Goal: Task Accomplishment & Management: Manage account settings

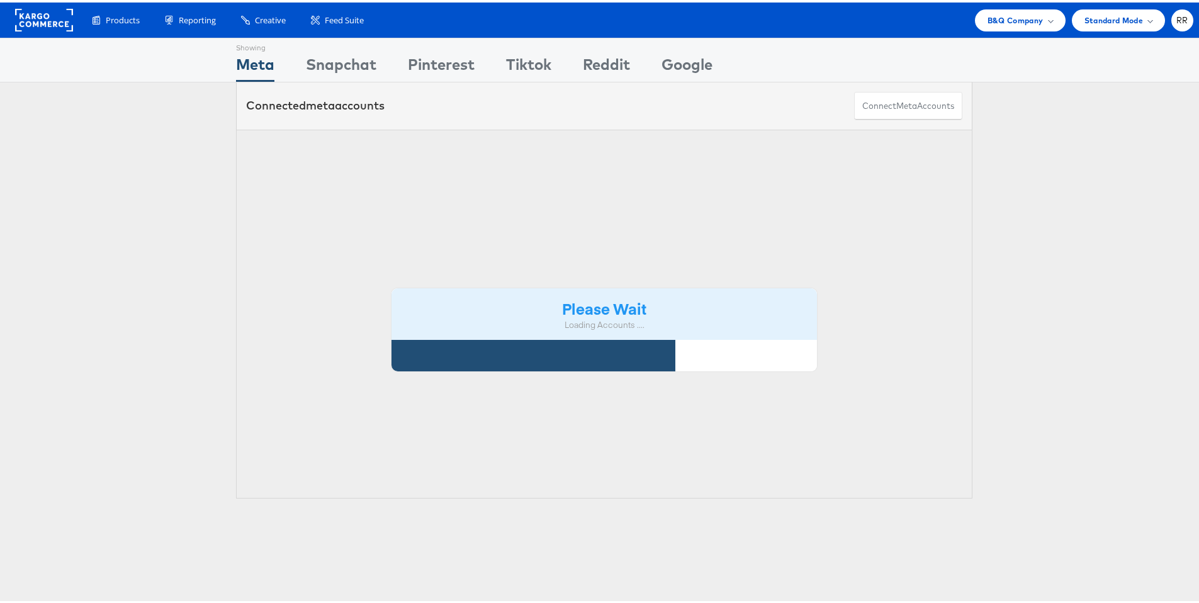
click at [1006, 30] on div "Products Product Catalogs Enhance Your Product Catalog, Map Them to Publishers,…" at bounding box center [604, 17] width 1209 height 35
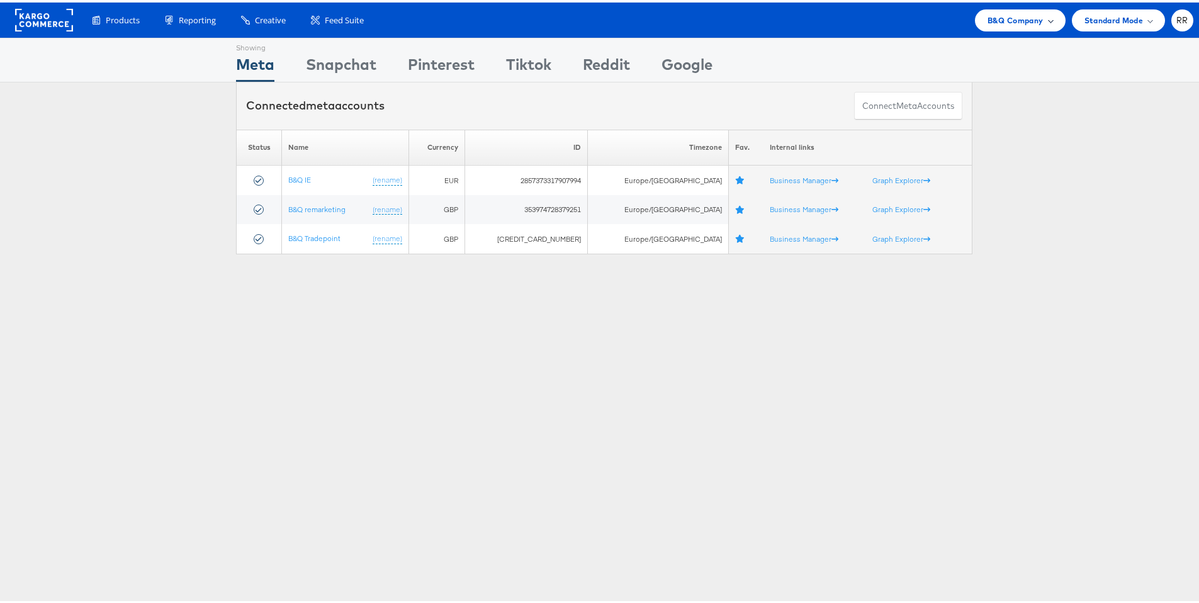
click at [1008, 24] on div "B&Q Company" at bounding box center [1020, 18] width 91 height 22
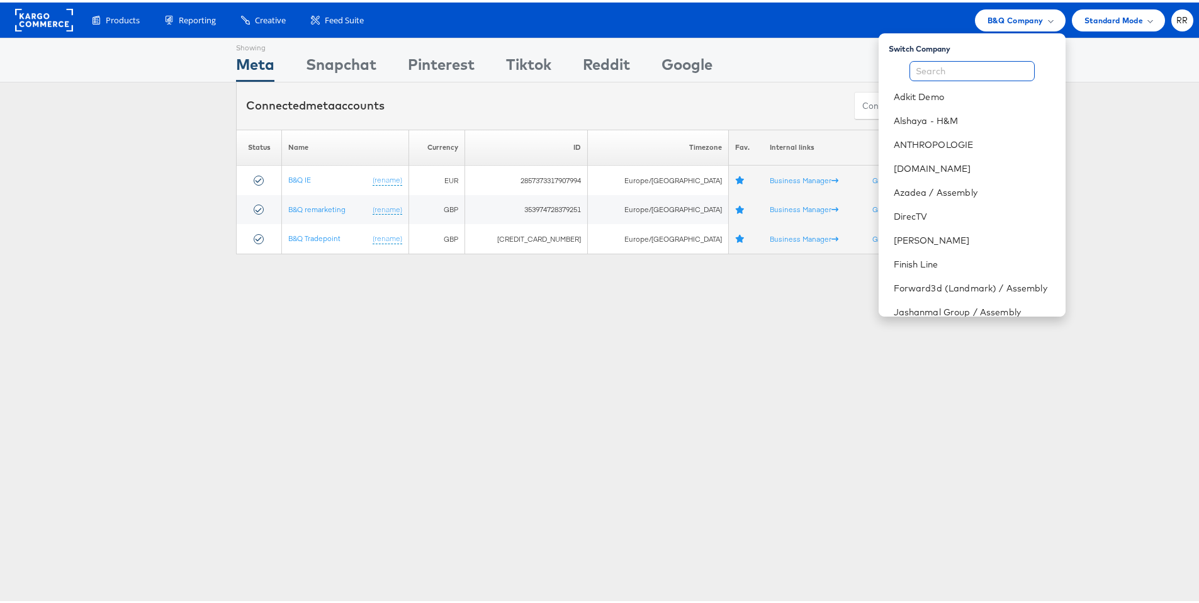
click at [961, 70] on input "text" at bounding box center [972, 69] width 125 height 20
click at [944, 142] on link "ANTHROPOLOGIE" at bounding box center [975, 142] width 162 height 13
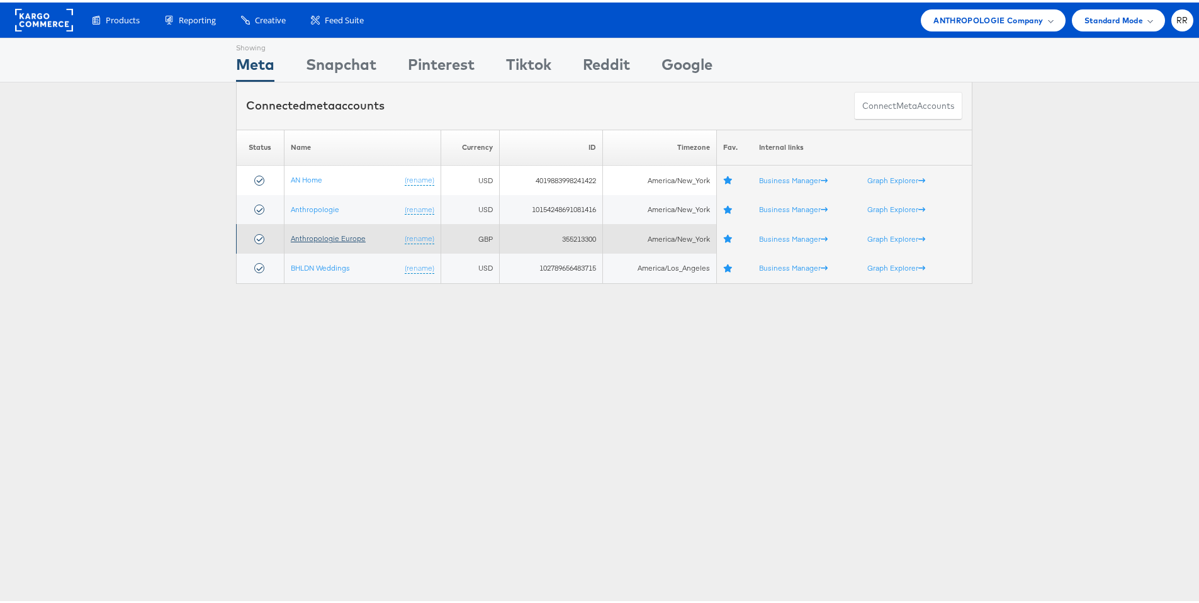
click at [342, 235] on link "Anthropologie Europe" at bounding box center [328, 235] width 75 height 9
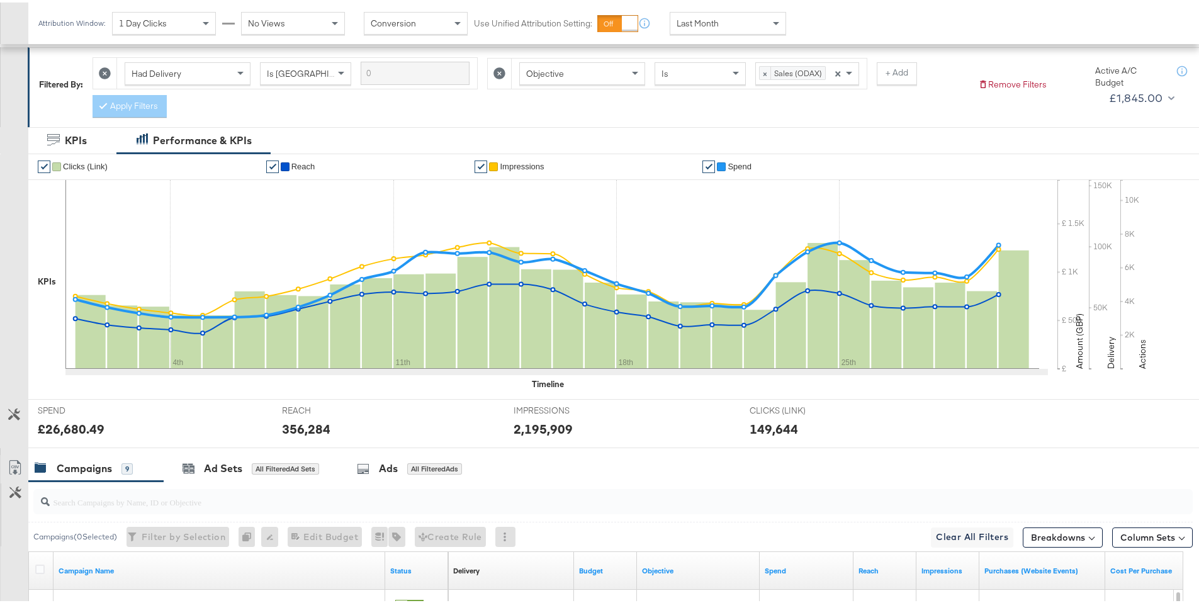
scroll to position [307, 0]
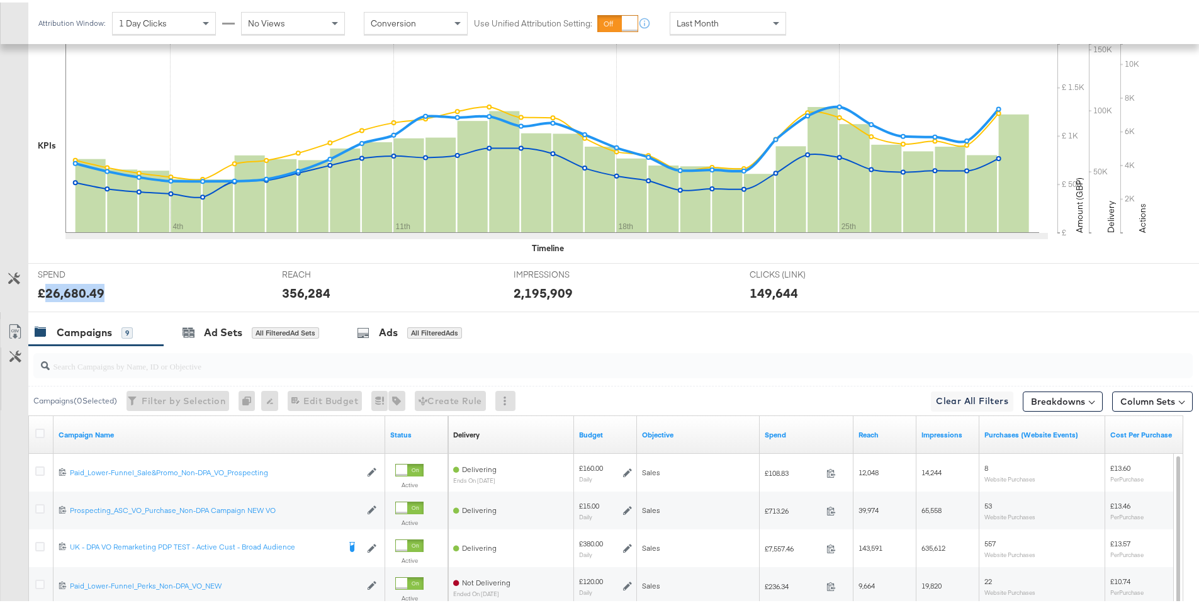
drag, startPoint x: 101, startPoint y: 292, endPoint x: 47, endPoint y: 296, distance: 54.3
click at [47, 296] on div "£26,680.49" at bounding box center [150, 290] width 225 height 18
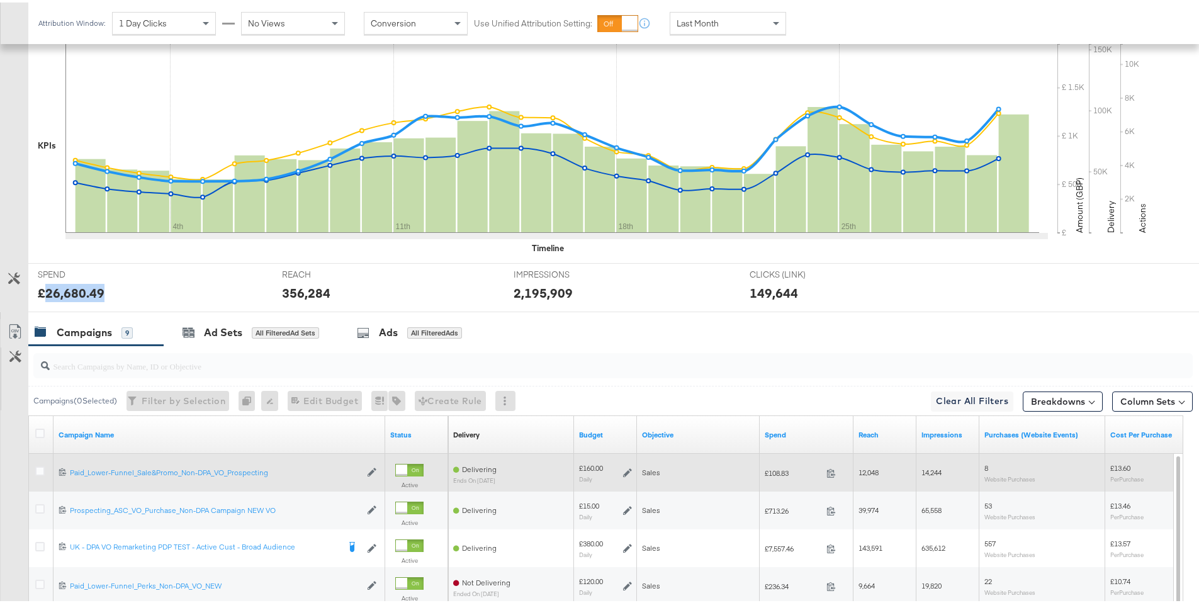
copy div "26,680.49"
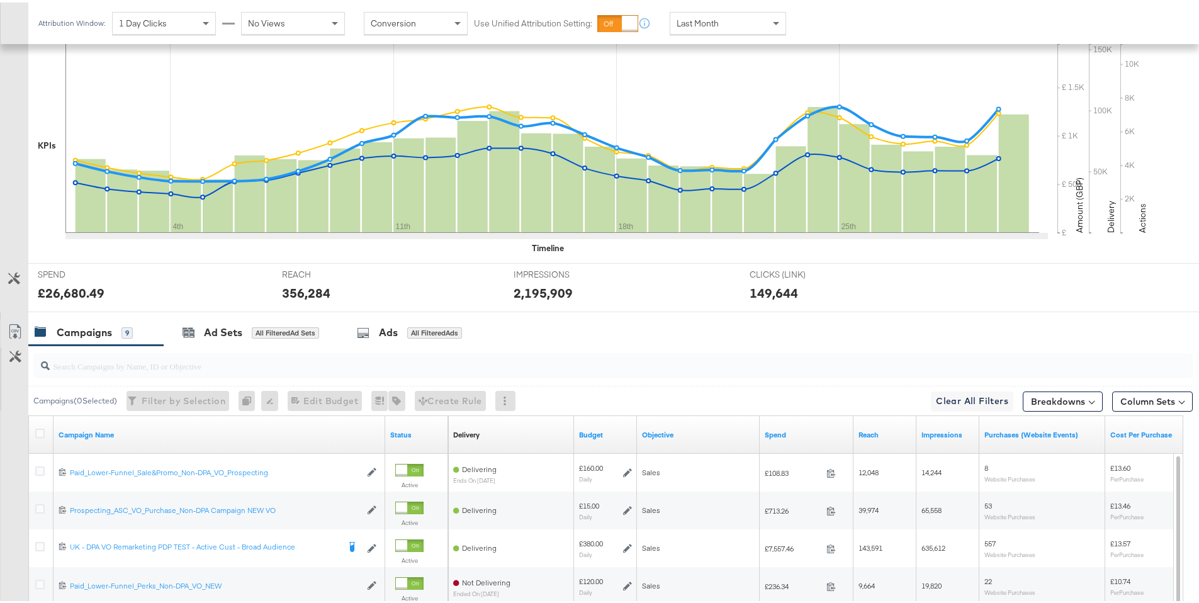
click at [702, 21] on span "Last Month" at bounding box center [698, 20] width 42 height 11
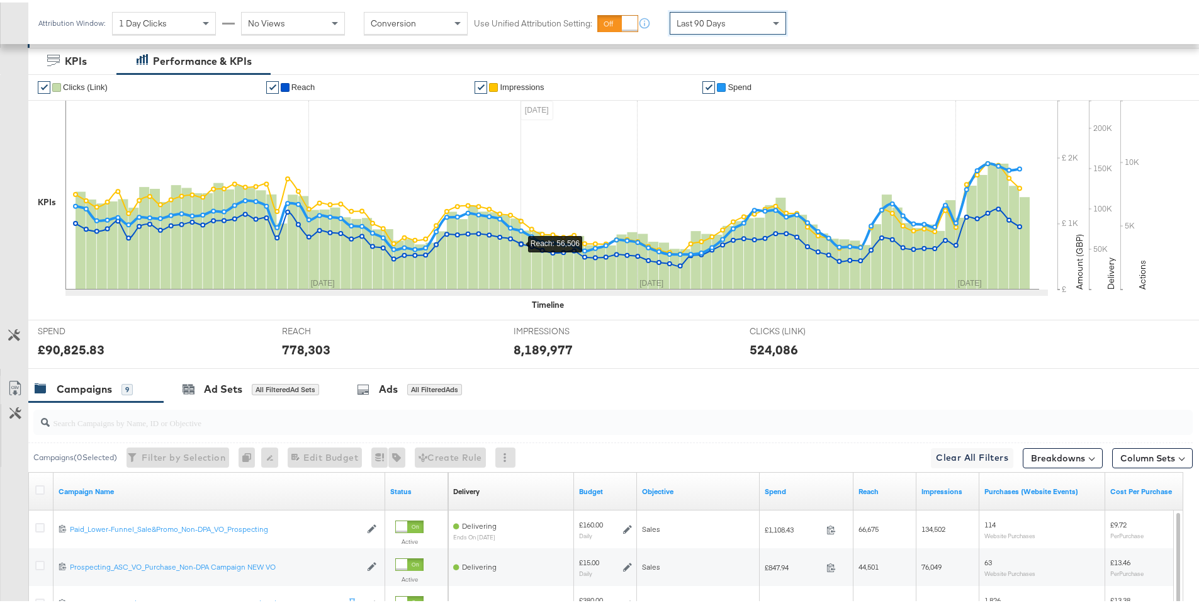
scroll to position [0, 0]
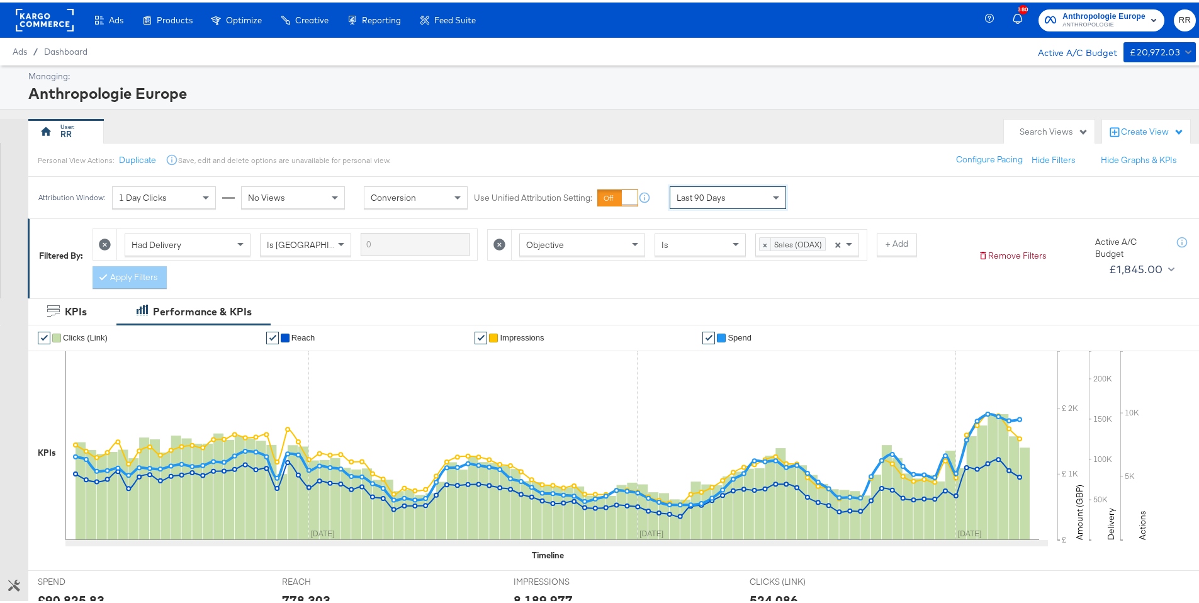
click at [50, 20] on rect at bounding box center [45, 17] width 58 height 23
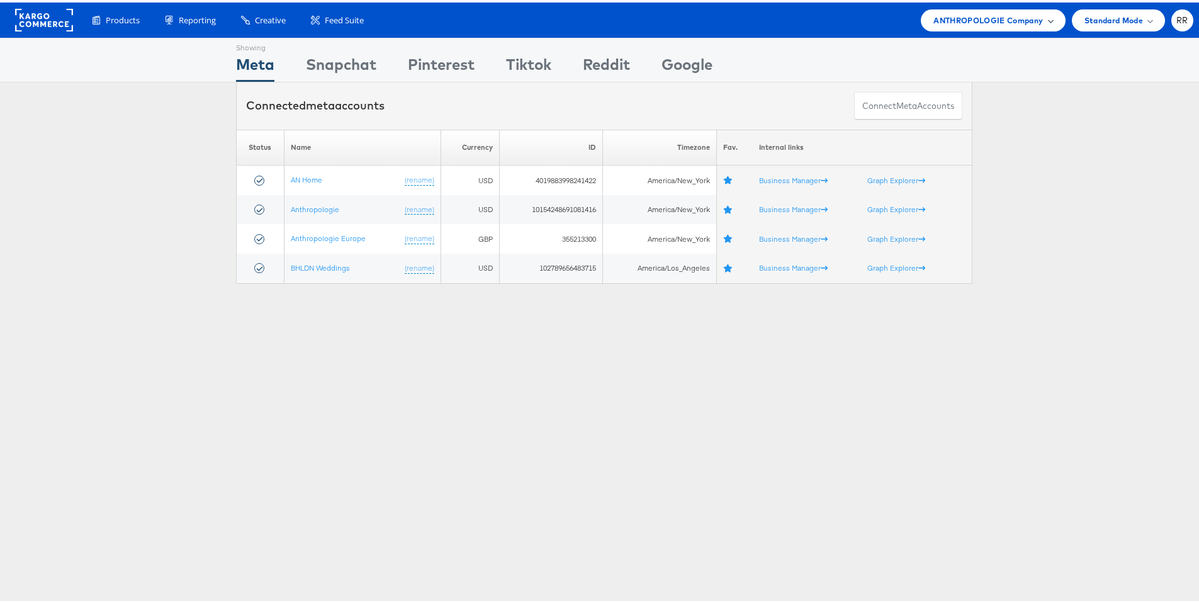
click at [921, 10] on div "ANTHROPOLOGIE Company" at bounding box center [993, 18] width 144 height 22
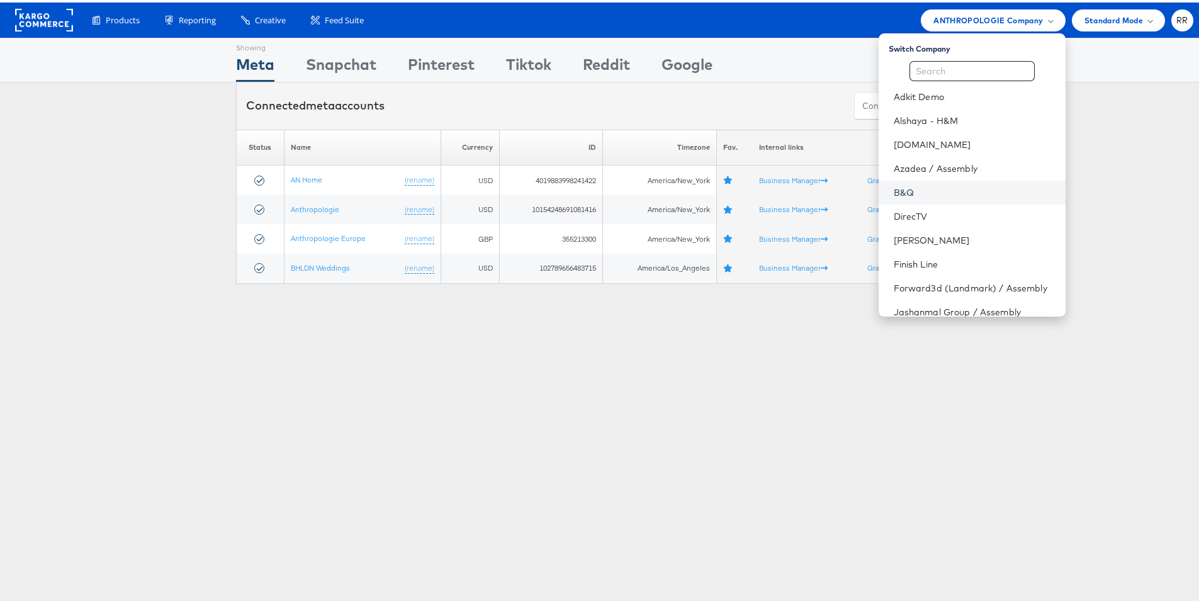
click at [911, 194] on link "B&Q" at bounding box center [975, 190] width 162 height 13
